Goal: Transaction & Acquisition: Register for event/course

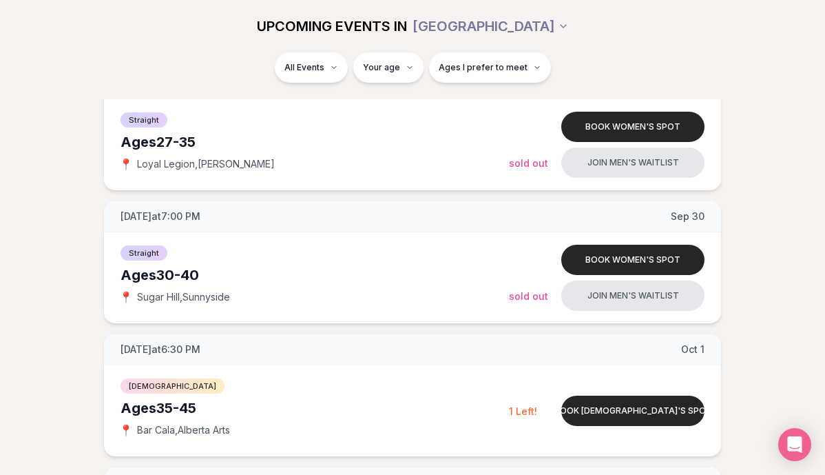
scroll to position [493, 0]
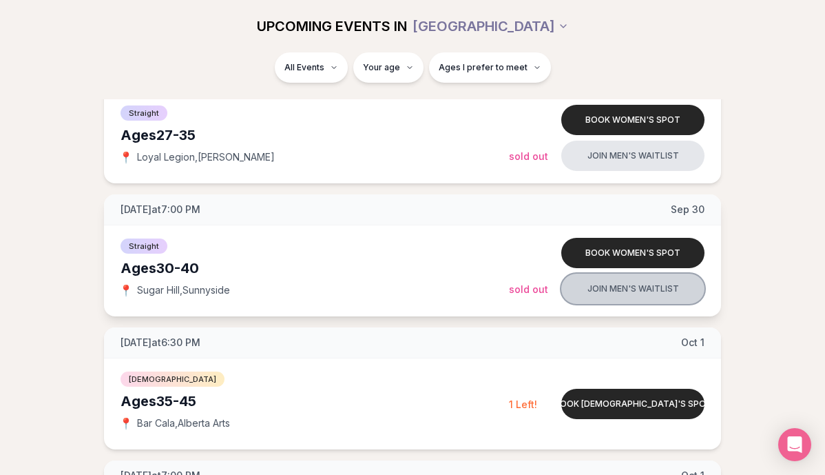
click at [603, 286] on button "Join men's waitlist" at bounding box center [632, 288] width 143 height 30
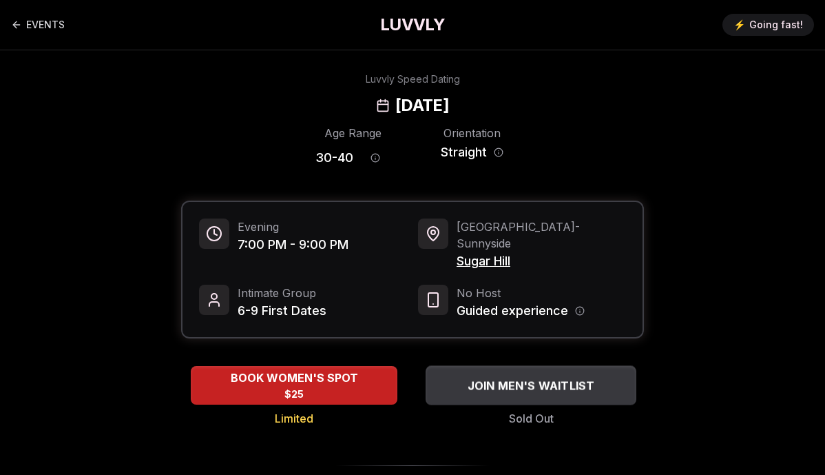
click at [528, 377] on span "JOIN MEN'S WAITLIST" at bounding box center [531, 385] width 133 height 17
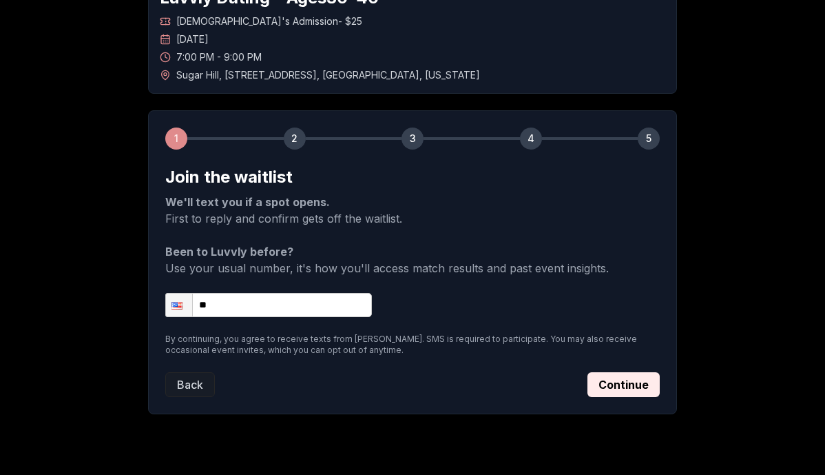
scroll to position [127, 0]
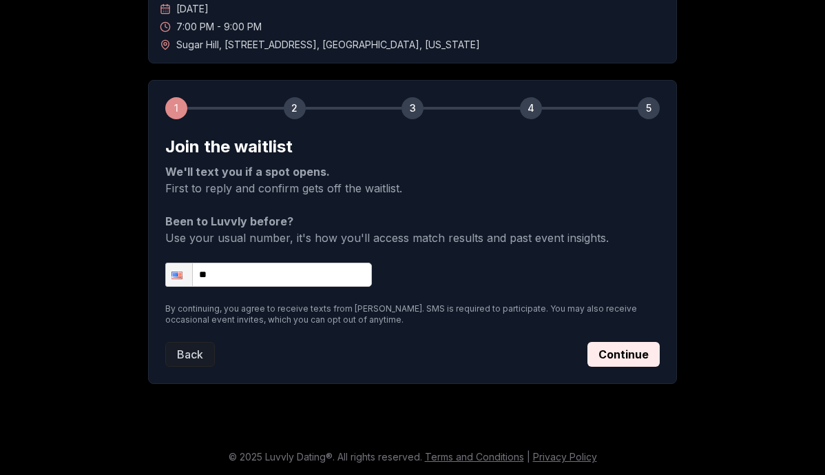
click at [270, 276] on input "**" at bounding box center [268, 274] width 207 height 24
type input "**********"
click at [607, 359] on button "Continue" at bounding box center [624, 354] width 72 height 25
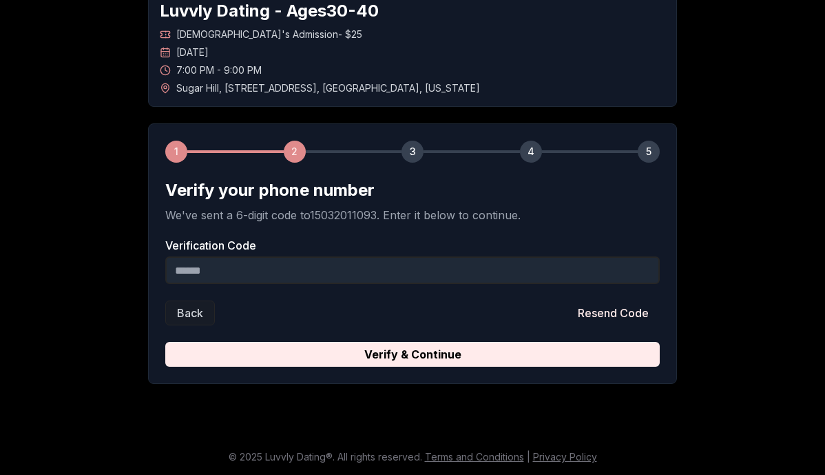
click at [328, 267] on input "Verification Code" at bounding box center [412, 270] width 495 height 28
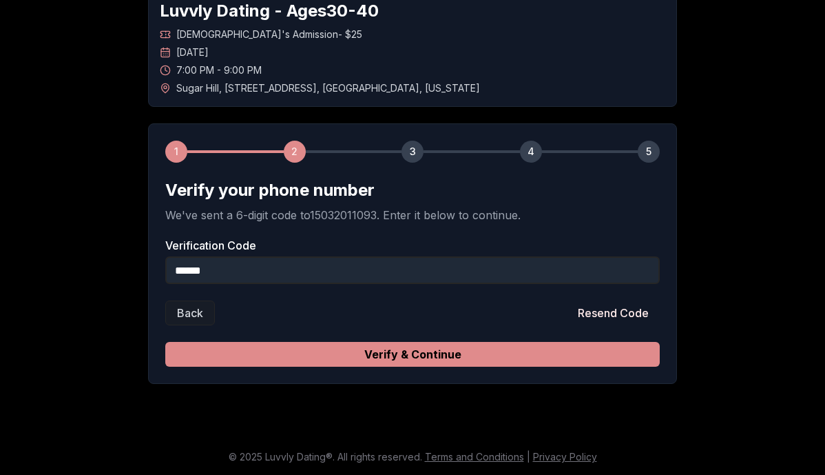
type input "******"
click at [357, 346] on button "Verify & Continue" at bounding box center [412, 354] width 495 height 25
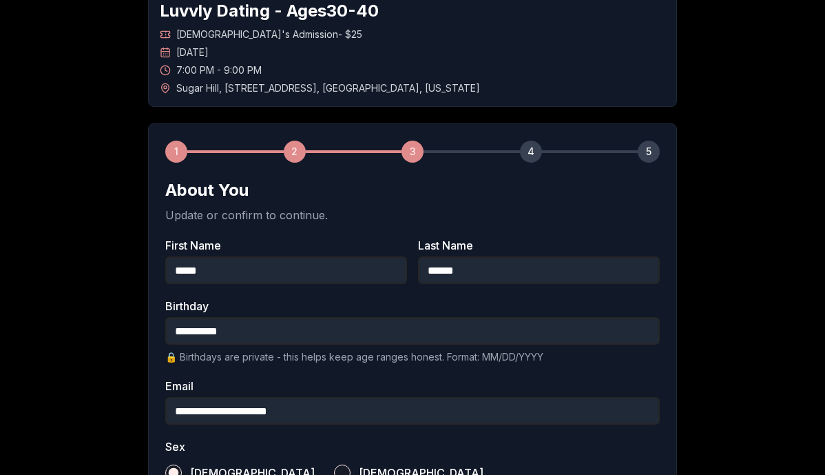
click at [112, 168] on div "**********" at bounding box center [412, 425] width 825 height 919
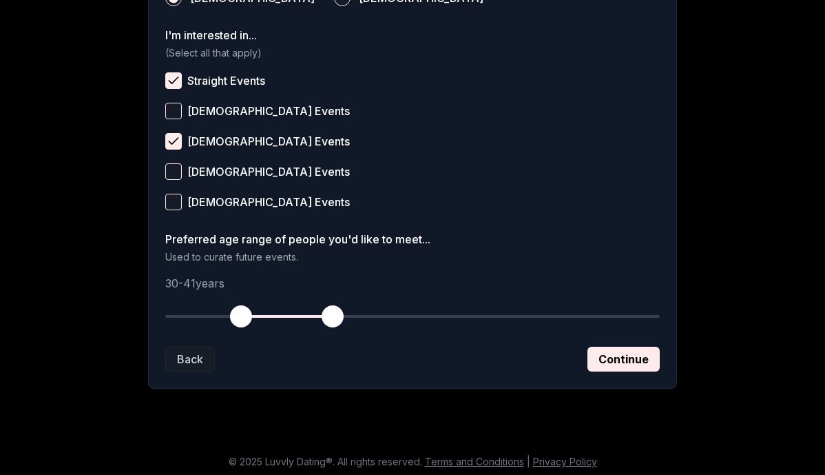
scroll to position [563, 0]
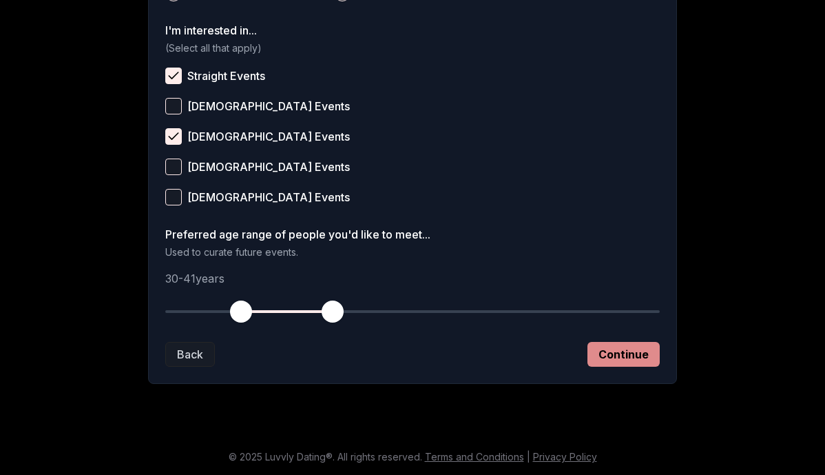
click at [624, 349] on button "Continue" at bounding box center [624, 354] width 72 height 25
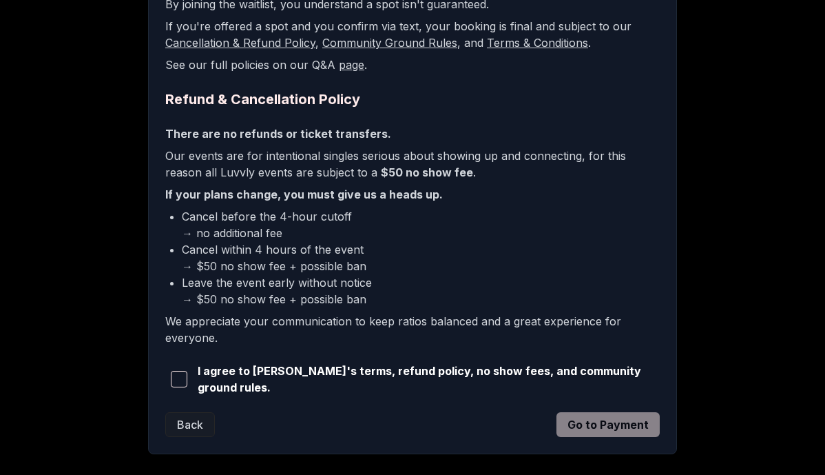
scroll to position [297, 0]
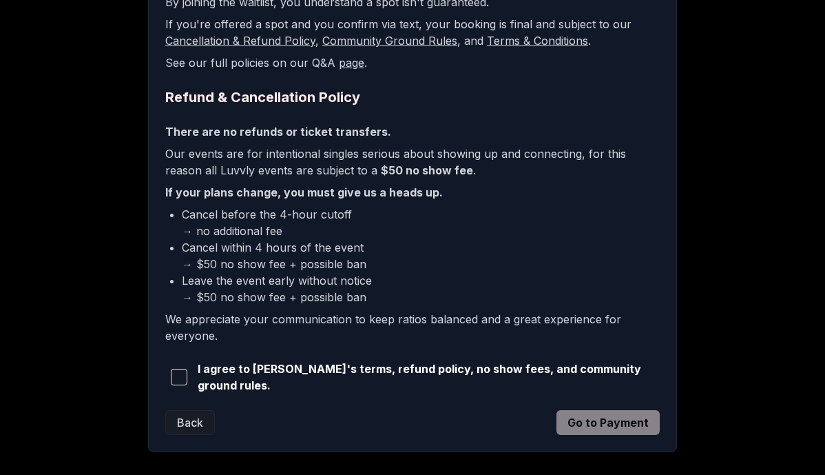
click at [174, 373] on span "button" at bounding box center [179, 377] width 17 height 17
click at [629, 421] on button "Go to Payment" at bounding box center [608, 422] width 103 height 25
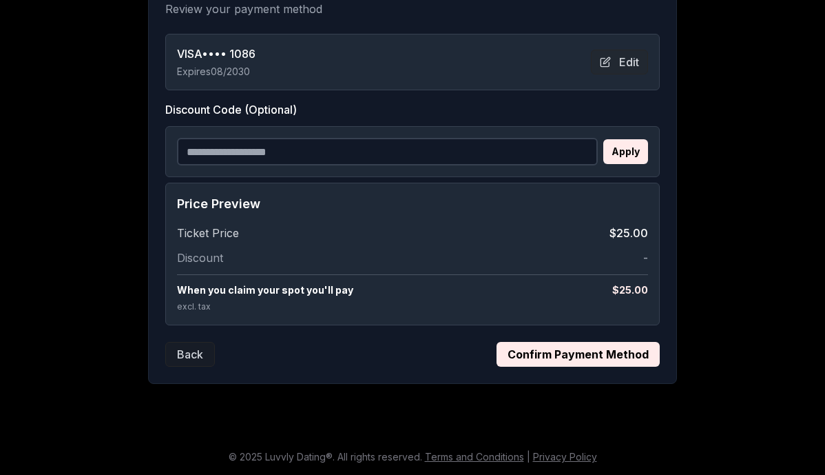
scroll to position [290, 0]
click at [583, 363] on button "Confirm Payment Method" at bounding box center [578, 354] width 163 height 25
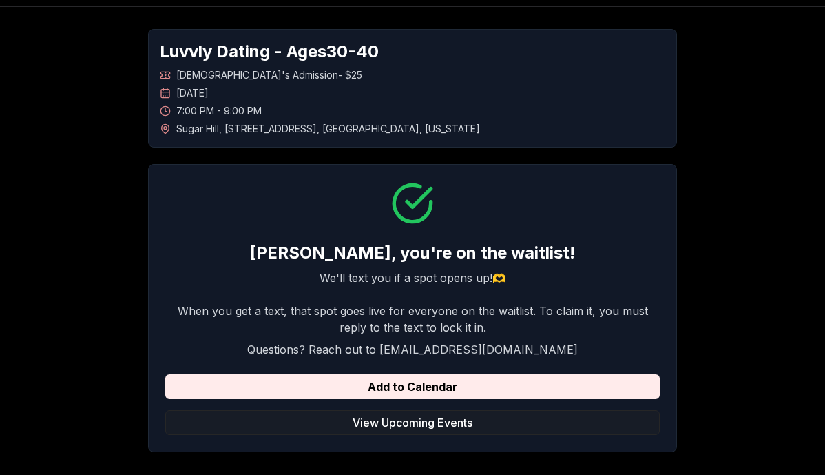
scroll to position [0, 0]
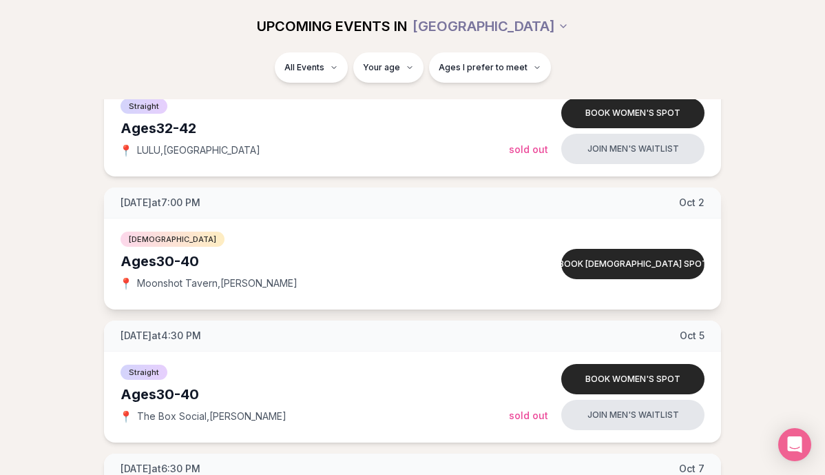
scroll to position [1017, 0]
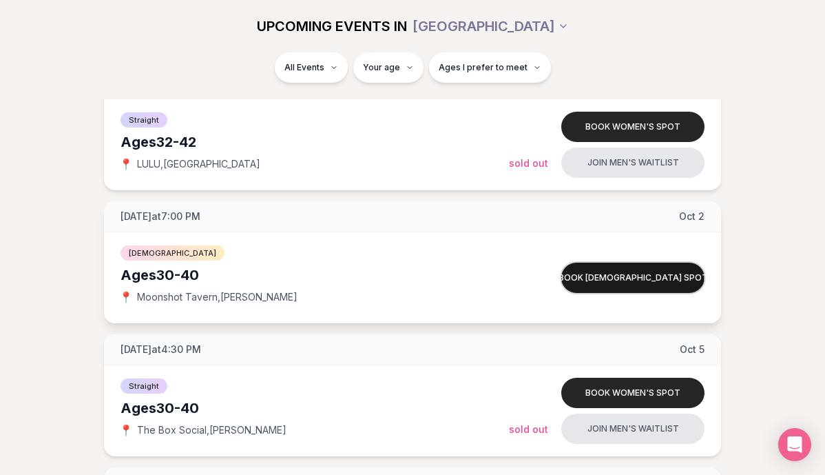
click at [620, 274] on button "Book bisexual spot" at bounding box center [632, 277] width 143 height 30
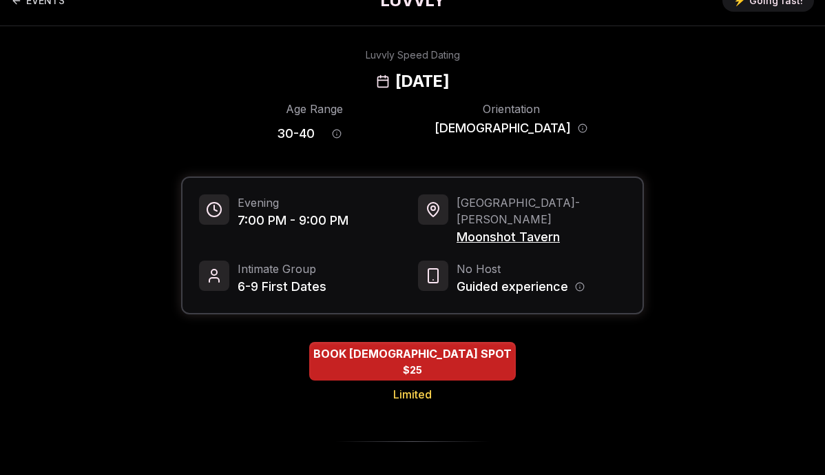
scroll to position [27, 0]
